Goal: Information Seeking & Learning: Learn about a topic

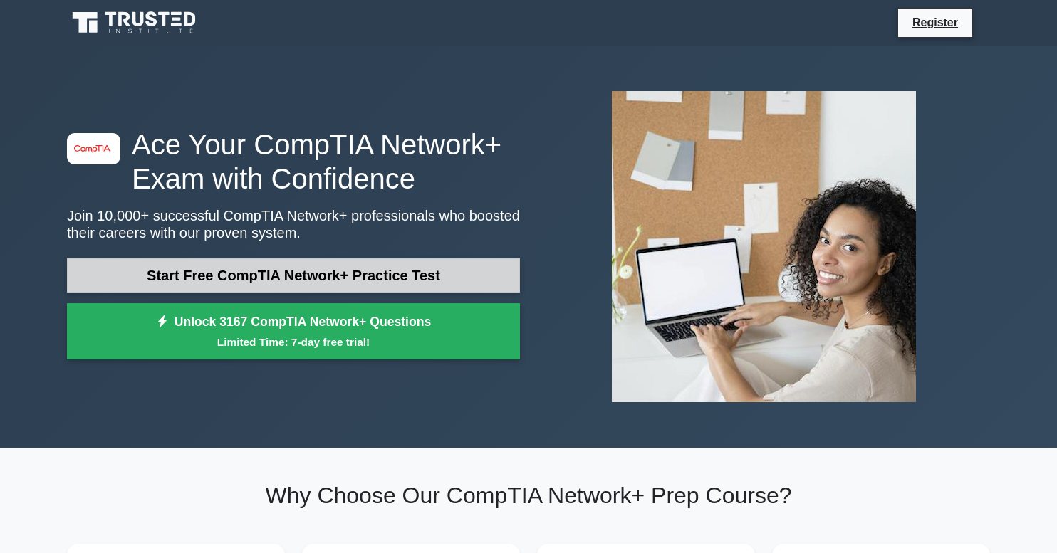
click at [294, 276] on link "Start Free CompTIA Network+ Practice Test" at bounding box center [293, 275] width 453 height 34
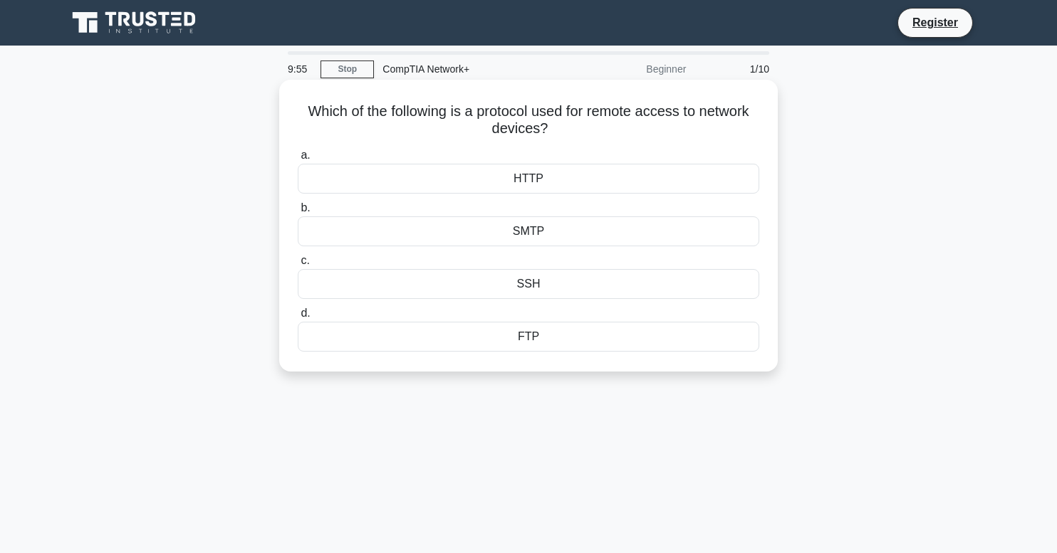
click at [527, 285] on div "SSH" at bounding box center [528, 284] width 461 height 30
click at [298, 266] on input "c. SSH" at bounding box center [298, 260] width 0 height 9
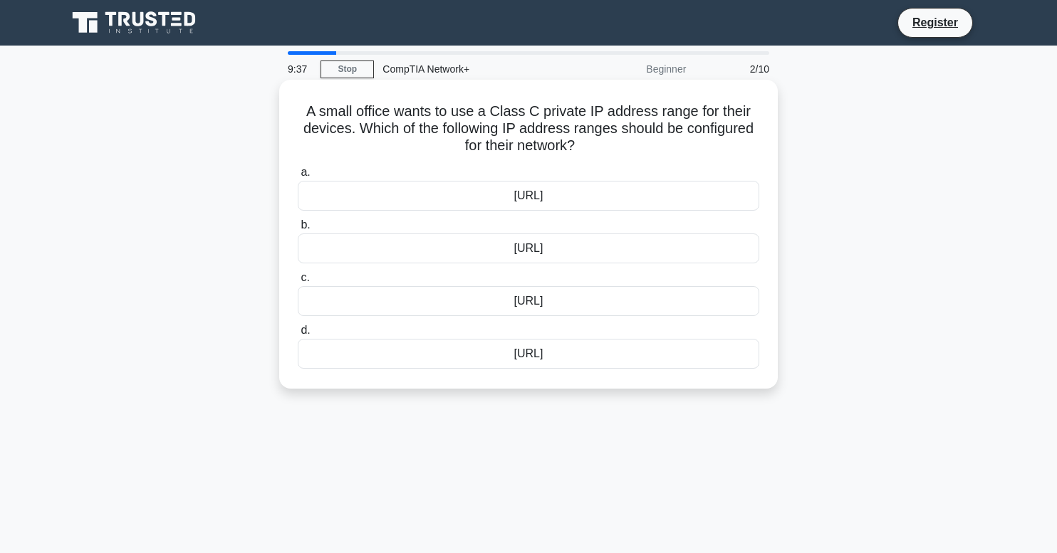
click at [524, 198] on div "10.0.0.0/8" at bounding box center [528, 196] width 461 height 30
click at [298, 177] on input "a. 10.0.0.0/8" at bounding box center [298, 172] width 0 height 9
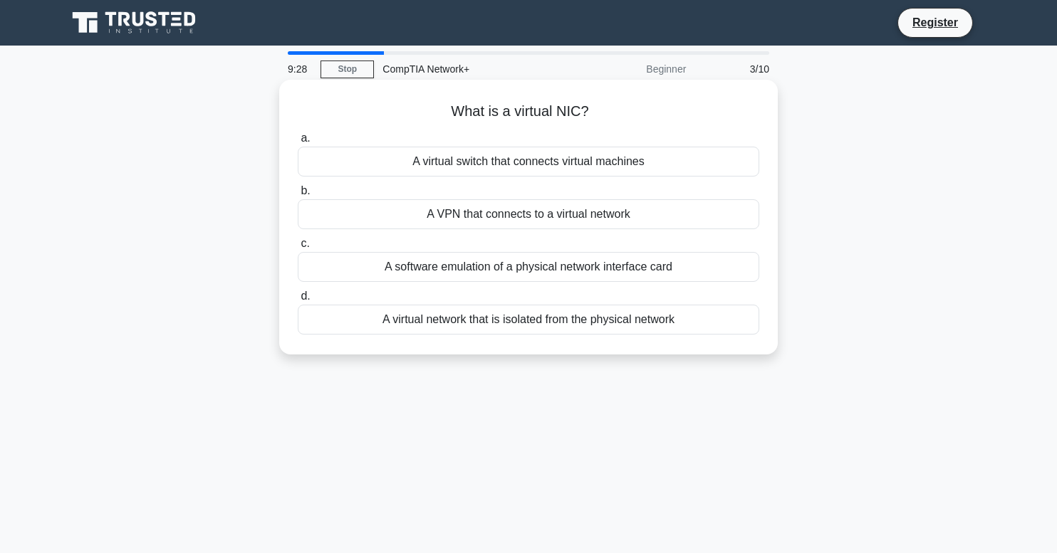
click at [521, 271] on div "A software emulation of a physical network interface card" at bounding box center [528, 267] width 461 height 30
click at [298, 248] on input "c. A software emulation of a physical network interface card" at bounding box center [298, 243] width 0 height 9
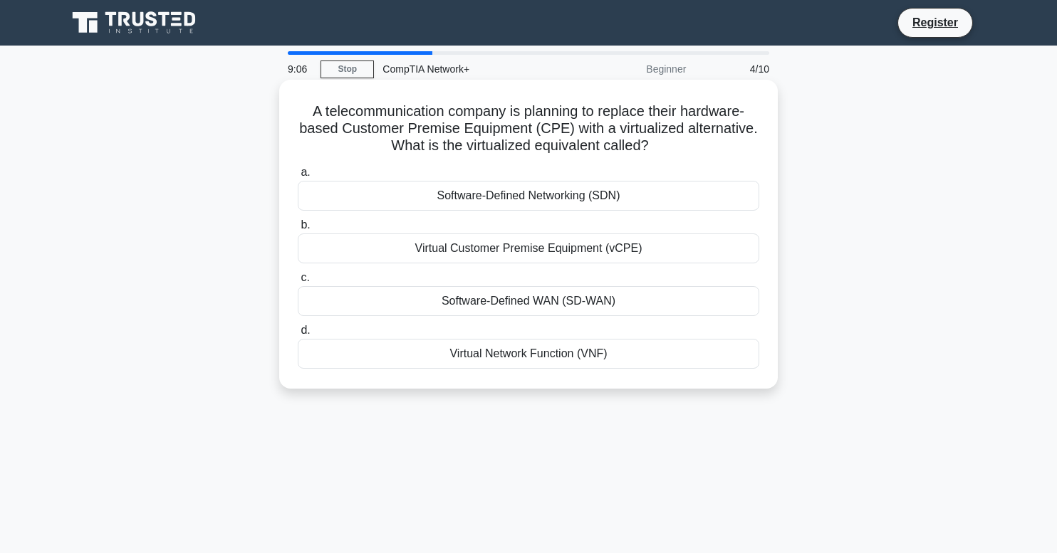
click at [528, 197] on div "Software-Defined Networking (SDN)" at bounding box center [528, 196] width 461 height 30
click at [298, 177] on input "a. Software-Defined Networking (SDN)" at bounding box center [298, 172] width 0 height 9
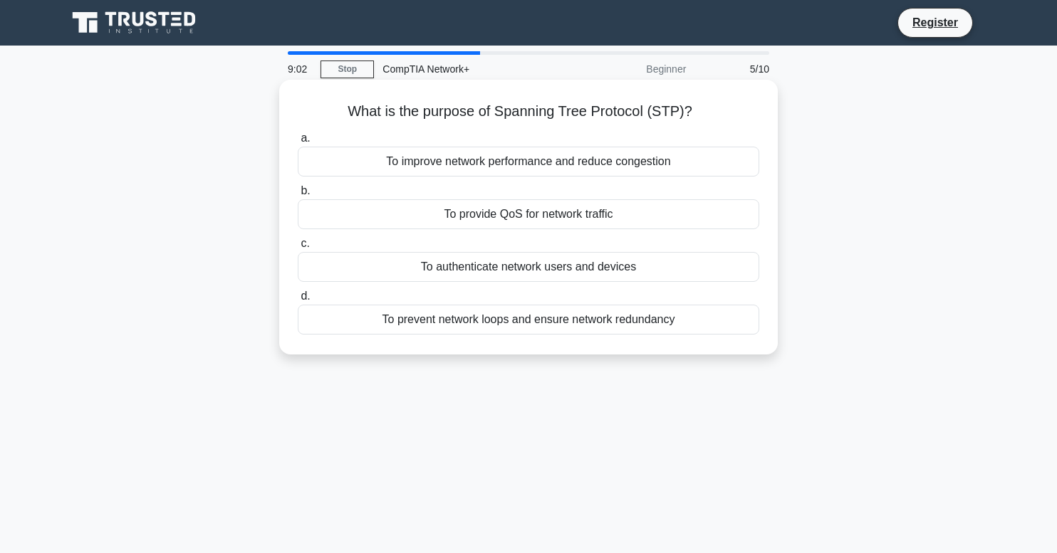
click at [533, 325] on div "To prevent network loops and ensure network redundancy" at bounding box center [528, 320] width 461 height 30
click at [298, 301] on input "d. To prevent network loops and ensure network redundancy" at bounding box center [298, 296] width 0 height 9
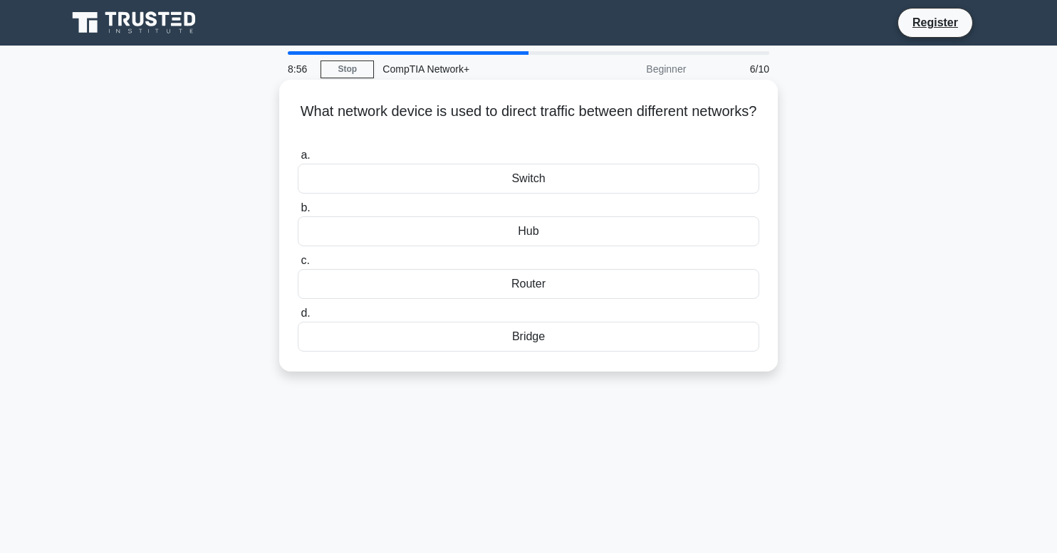
click at [529, 285] on div "Router" at bounding box center [528, 284] width 461 height 30
click at [298, 266] on input "c. Router" at bounding box center [298, 260] width 0 height 9
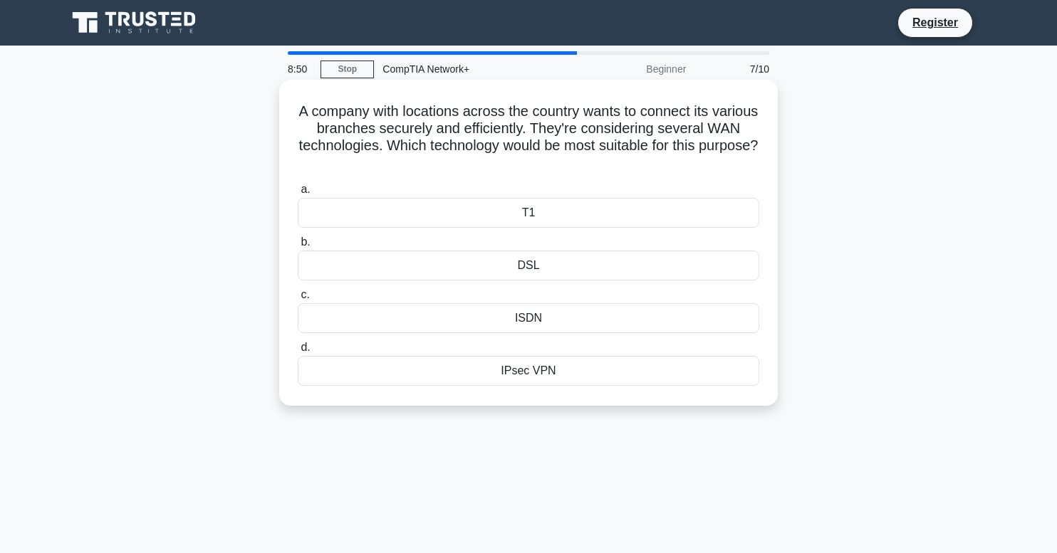
click at [528, 376] on div "IPsec VPN" at bounding box center [528, 371] width 461 height 30
click at [298, 352] on input "d. IPsec VPN" at bounding box center [298, 347] width 0 height 9
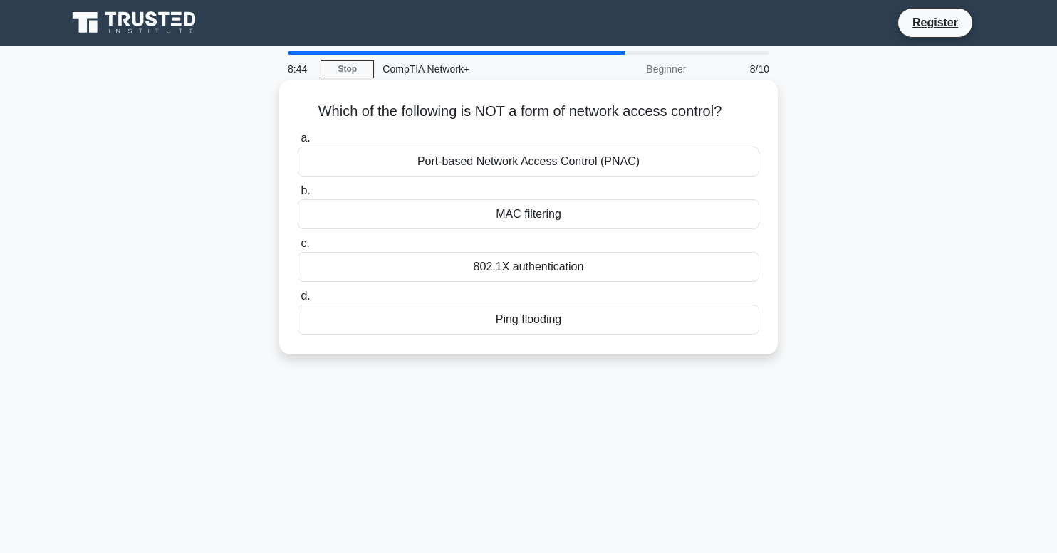
click at [530, 320] on div "Ping flooding" at bounding box center [528, 320] width 461 height 30
click at [298, 301] on input "d. Ping flooding" at bounding box center [298, 296] width 0 height 9
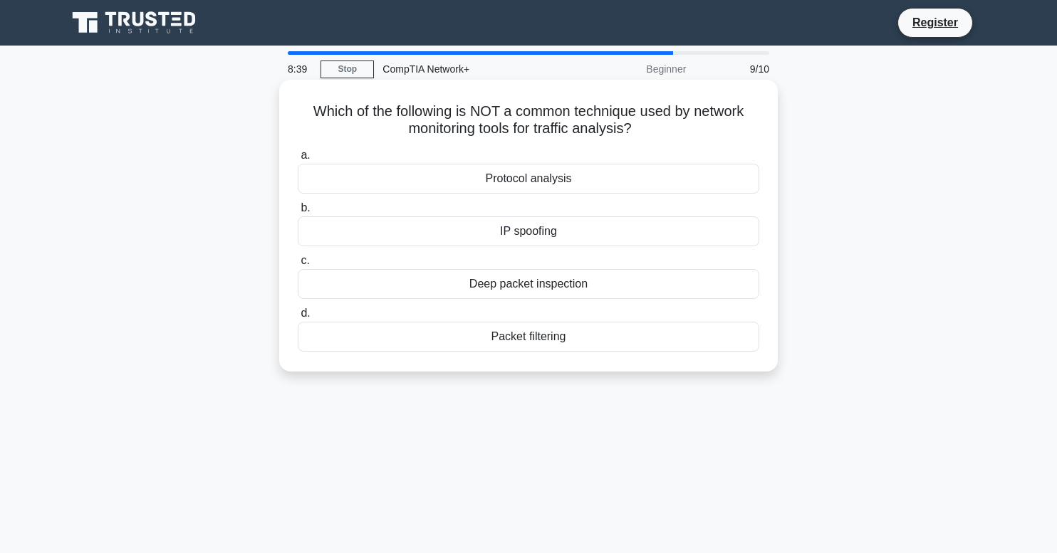
click at [523, 231] on div "IP spoofing" at bounding box center [528, 231] width 461 height 30
click at [298, 213] on input "b. IP spoofing" at bounding box center [298, 208] width 0 height 9
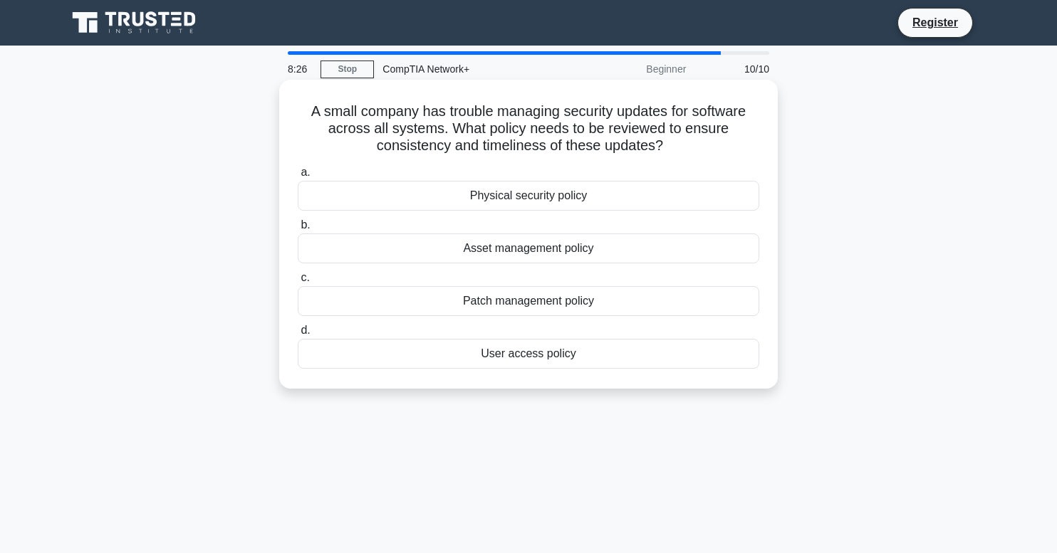
click at [524, 300] on div "Patch management policy" at bounding box center [528, 301] width 461 height 30
click at [298, 283] on input "c. Patch management policy" at bounding box center [298, 277] width 0 height 9
